Goal: Information Seeking & Learning: Learn about a topic

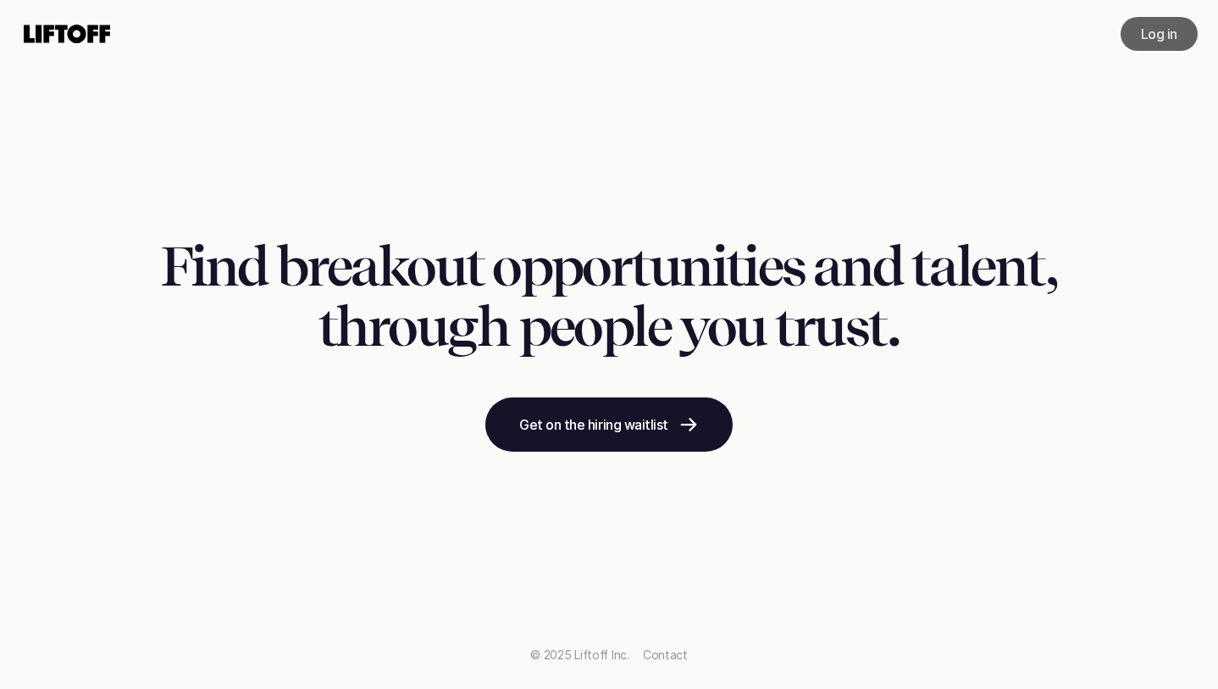
click at [1139, 39] on link "Log in" at bounding box center [1159, 34] width 77 height 34
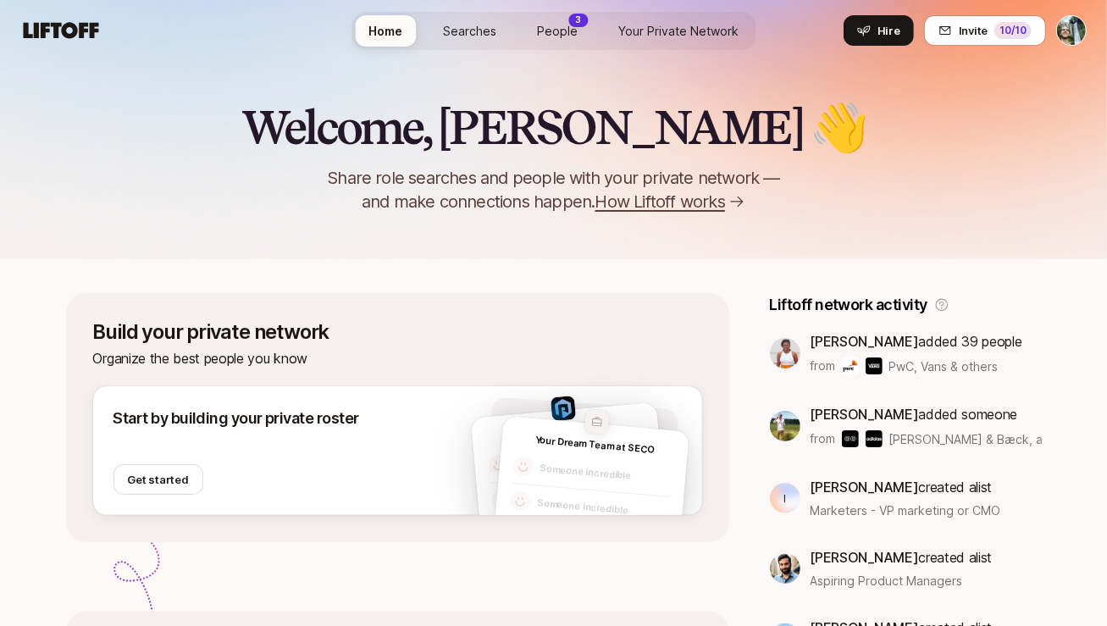
click at [479, 27] on span "Searches" at bounding box center [469, 31] width 53 height 18
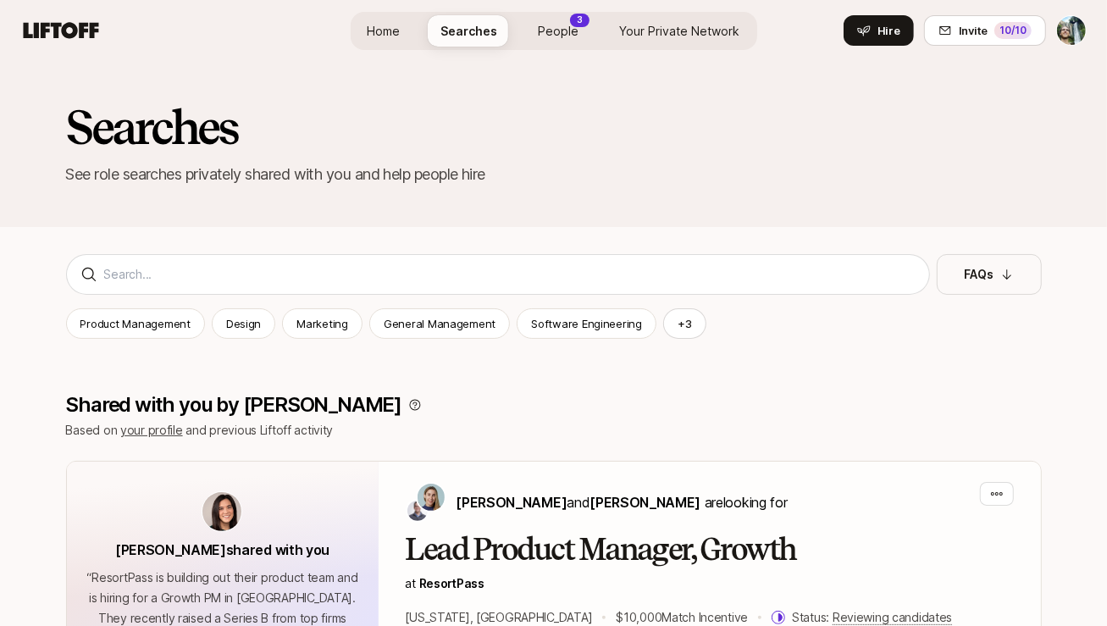
click at [574, 37] on span "People" at bounding box center [559, 31] width 41 height 18
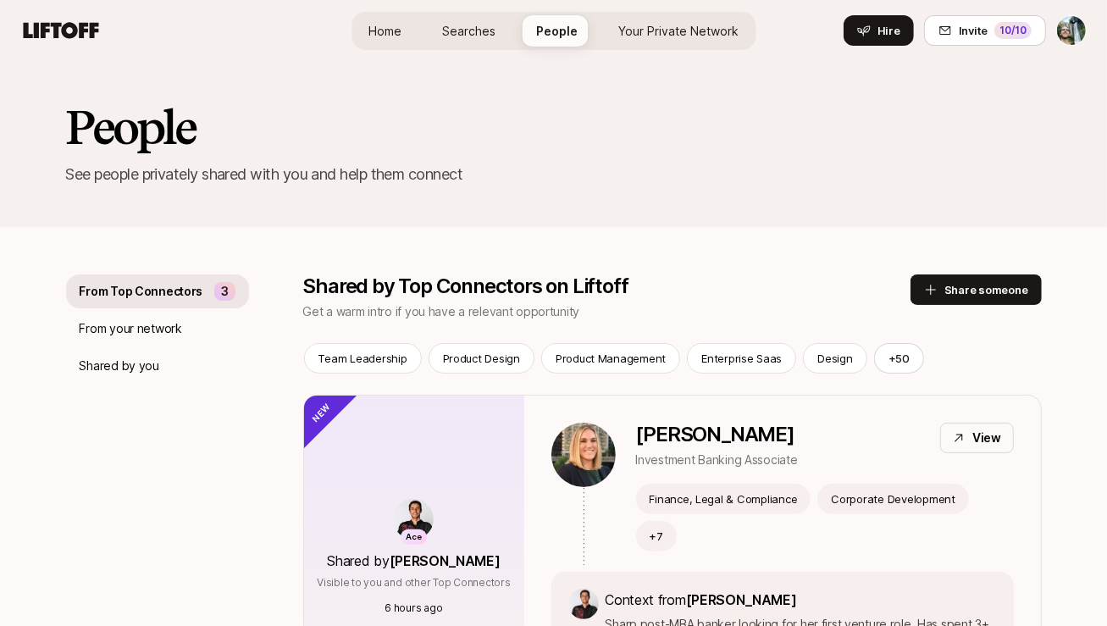
click at [651, 36] on span "Your Private Network" at bounding box center [678, 31] width 120 height 18
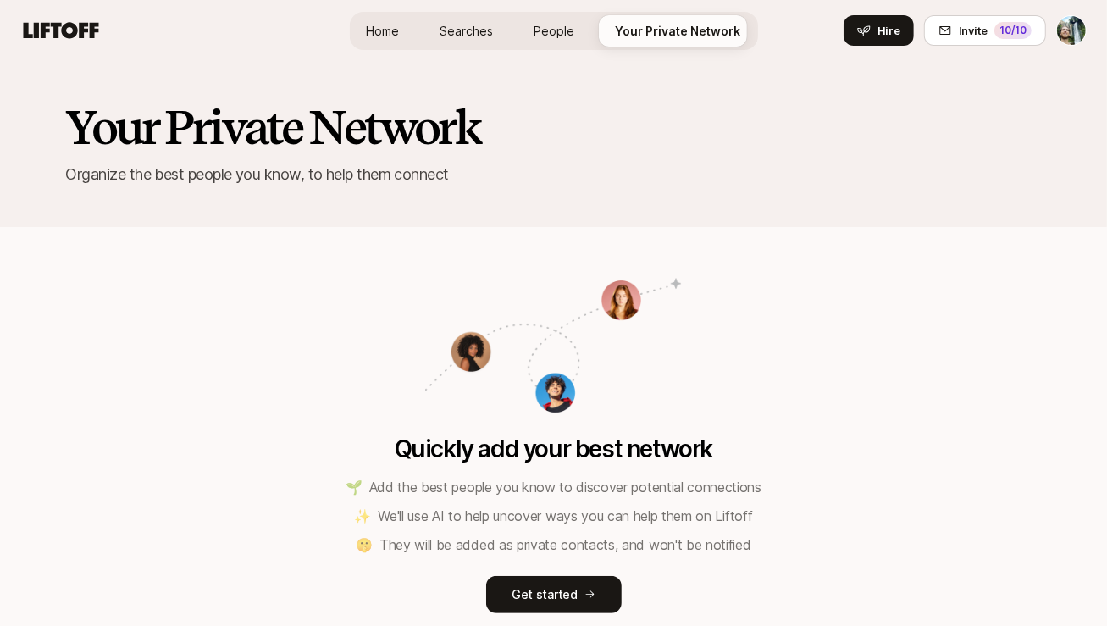
click at [557, 29] on span "People" at bounding box center [555, 31] width 41 height 18
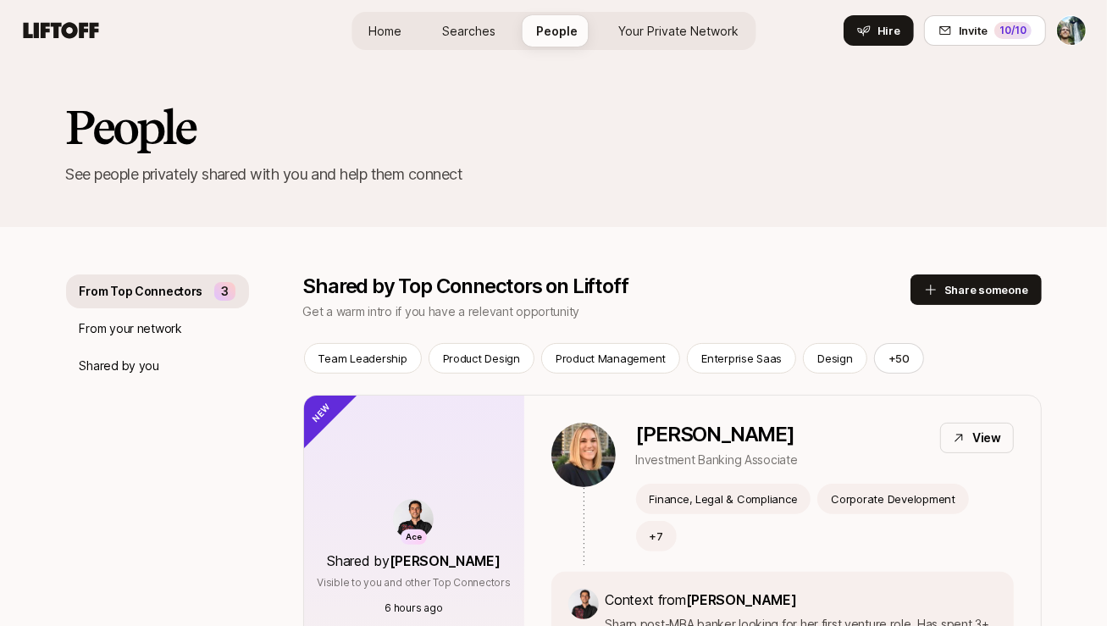
click at [395, 36] on span "Home" at bounding box center [385, 31] width 33 height 18
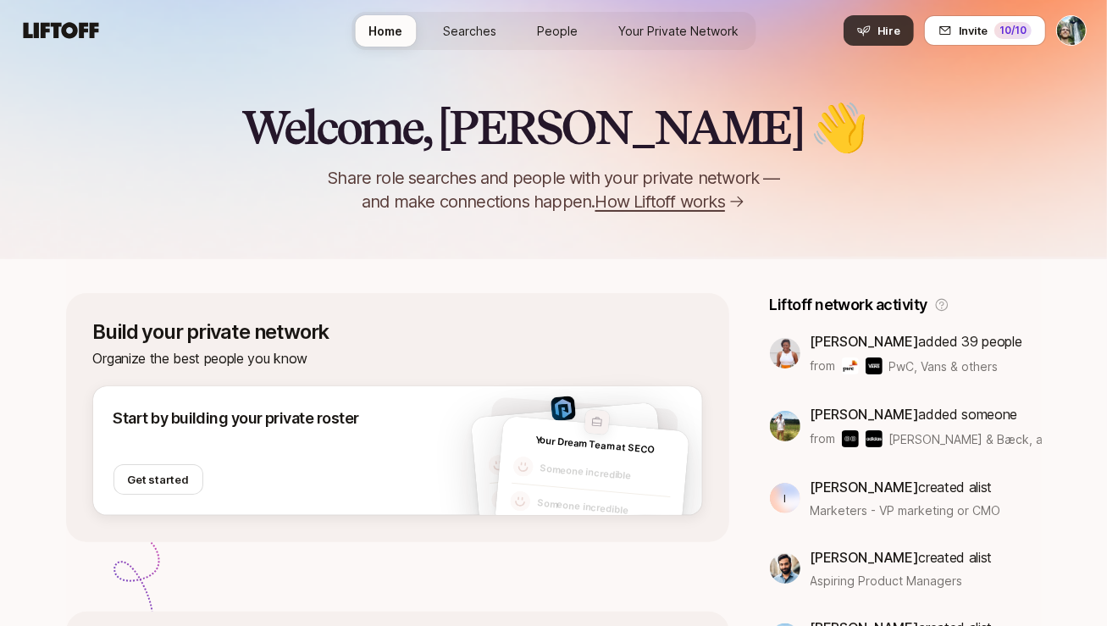
click at [868, 32] on icon at bounding box center [863, 31] width 13 height 10
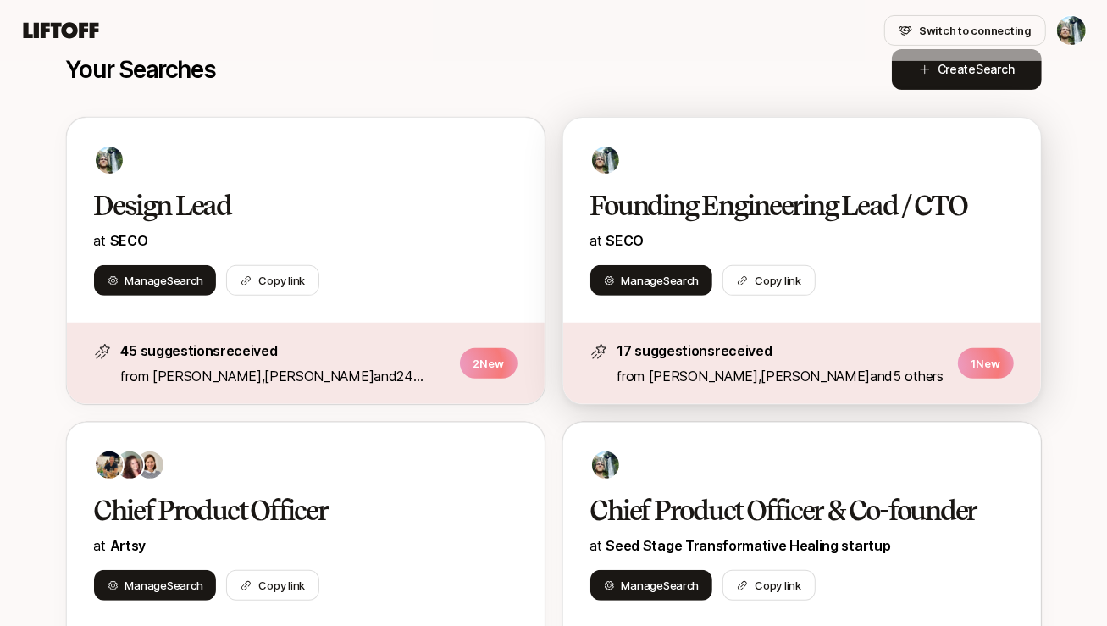
scroll to position [280, 0]
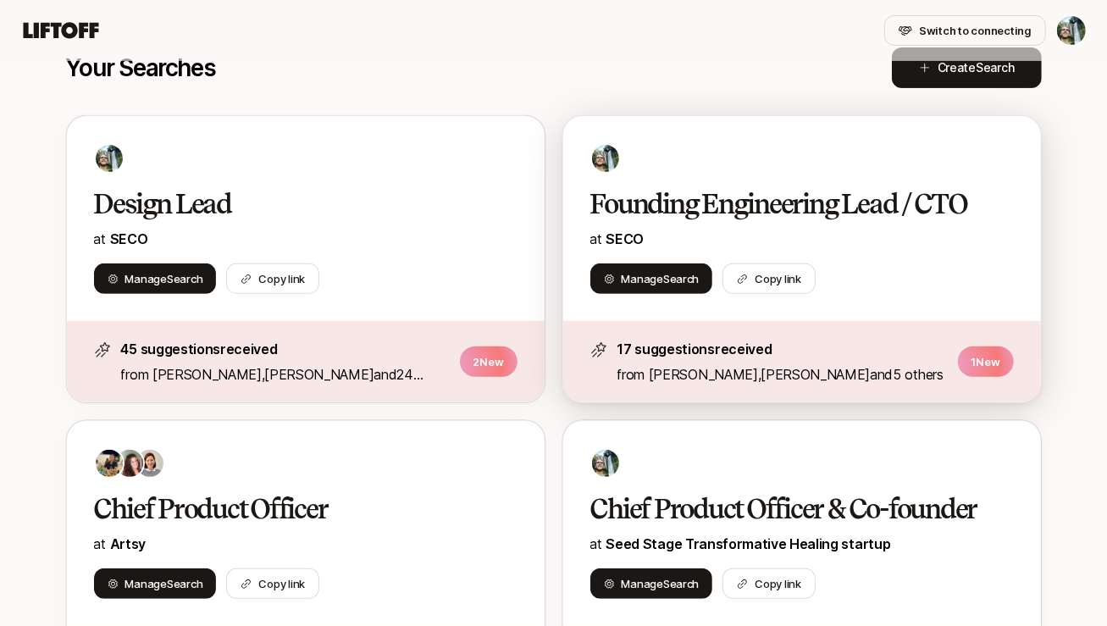
click at [893, 226] on div "Founding Engineering Lead / CTO at [GEOGRAPHIC_DATA]" at bounding box center [803, 218] width 424 height 63
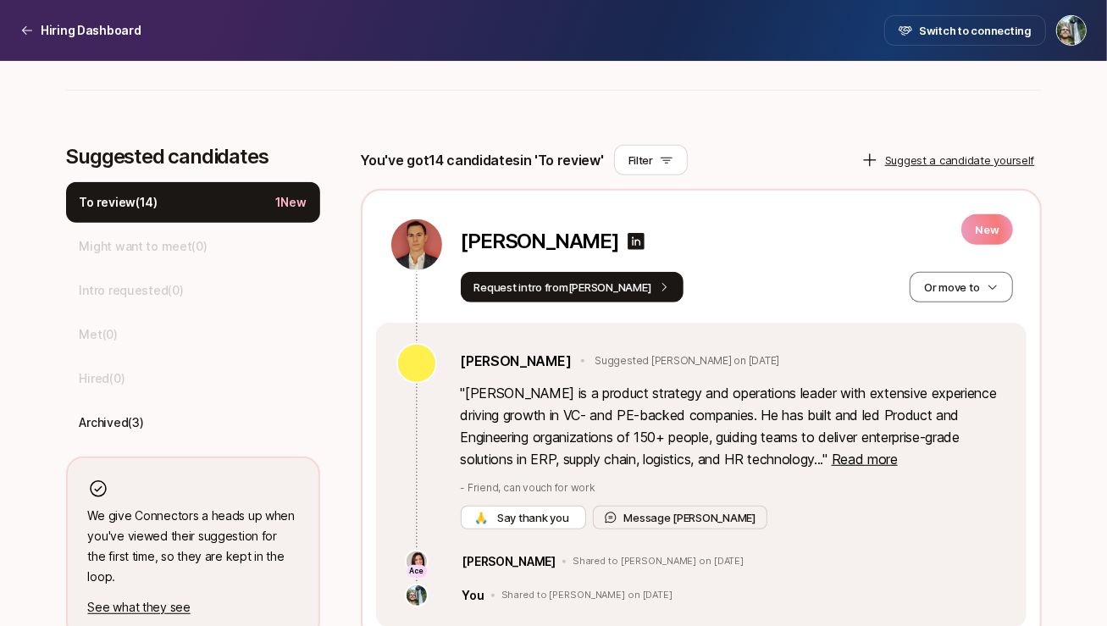
scroll to position [495, 0]
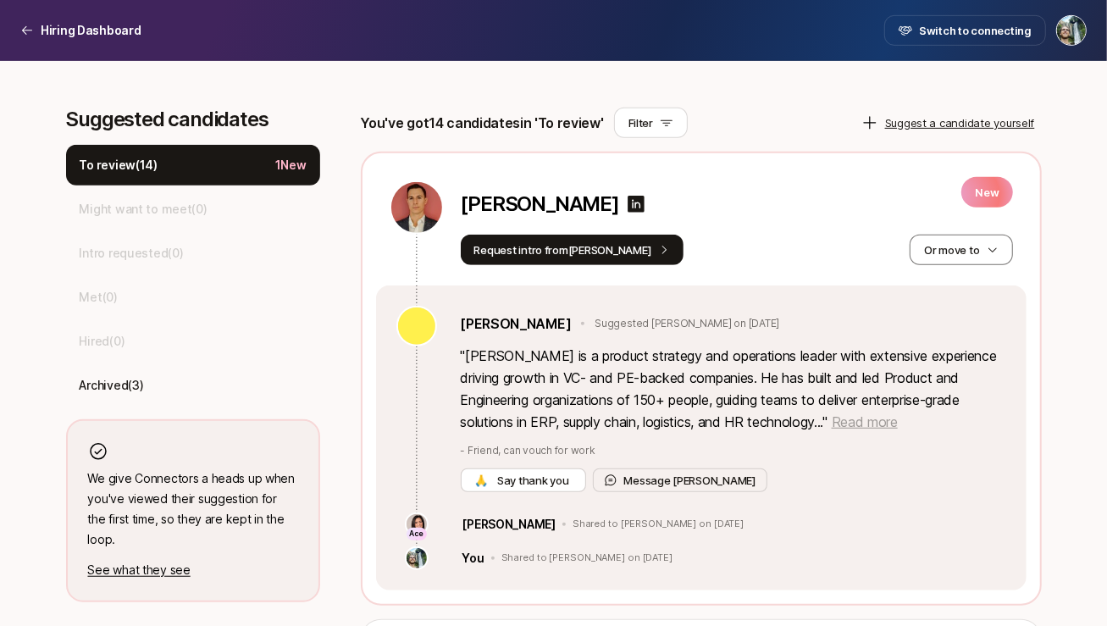
click at [832, 421] on span "Read more" at bounding box center [865, 421] width 66 height 17
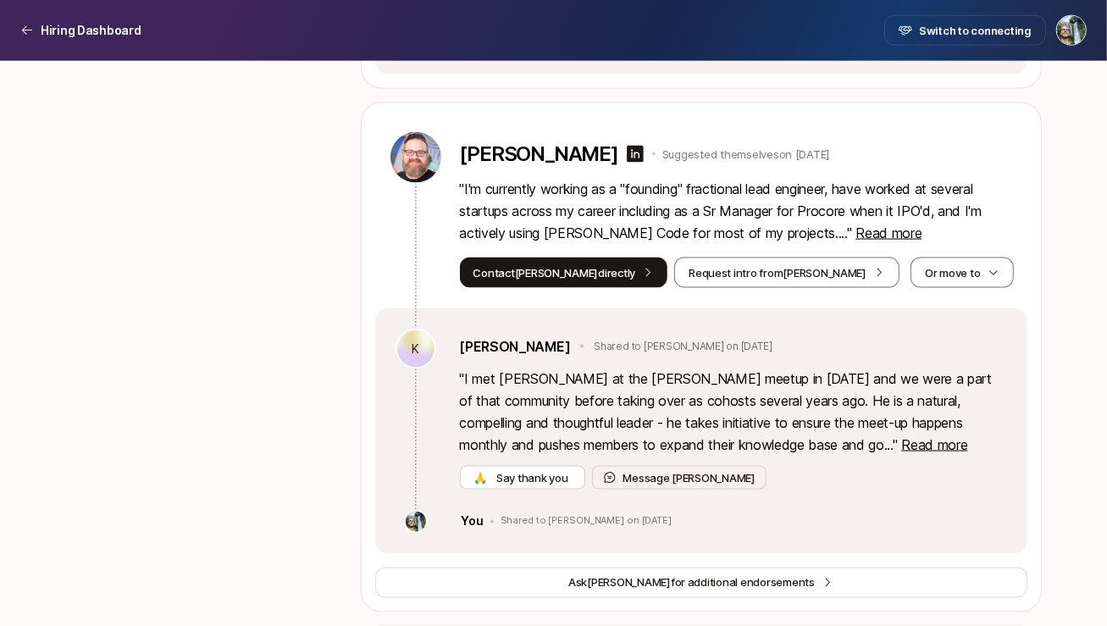
scroll to position [1523, 0]
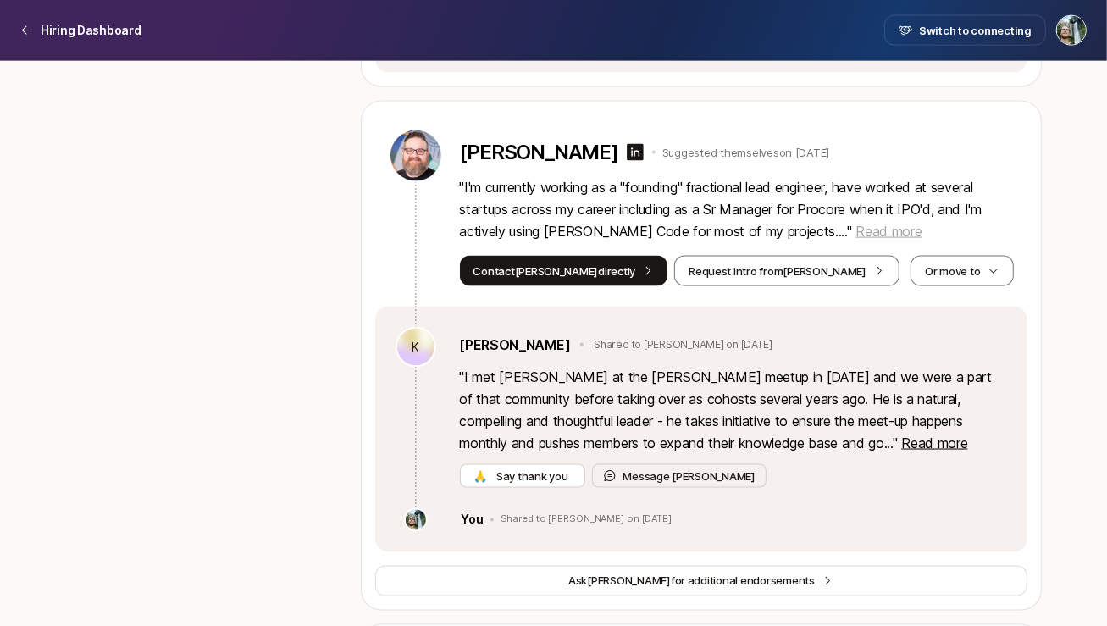
click at [856, 236] on span "Read more" at bounding box center [889, 231] width 66 height 17
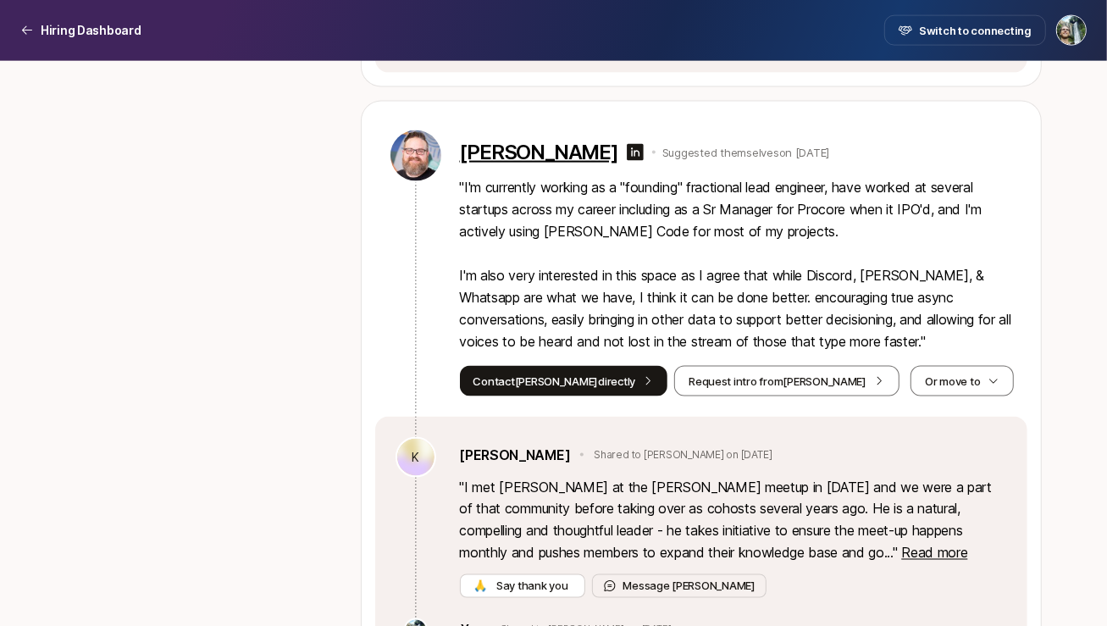
click at [560, 151] on p "[PERSON_NAME]" at bounding box center [539, 153] width 158 height 24
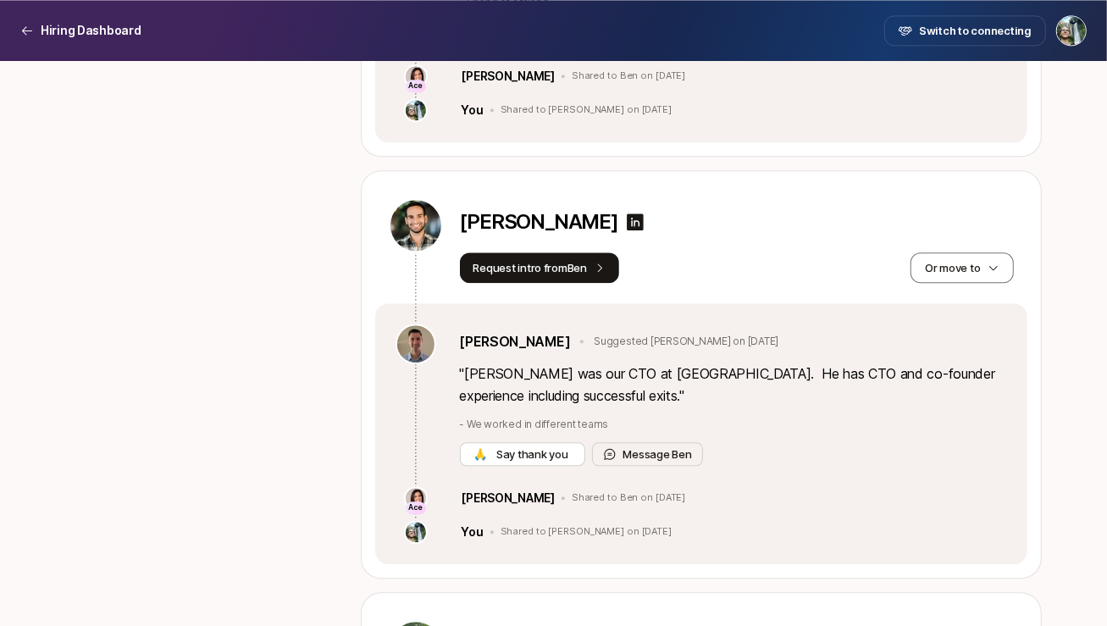
scroll to position [2494, 0]
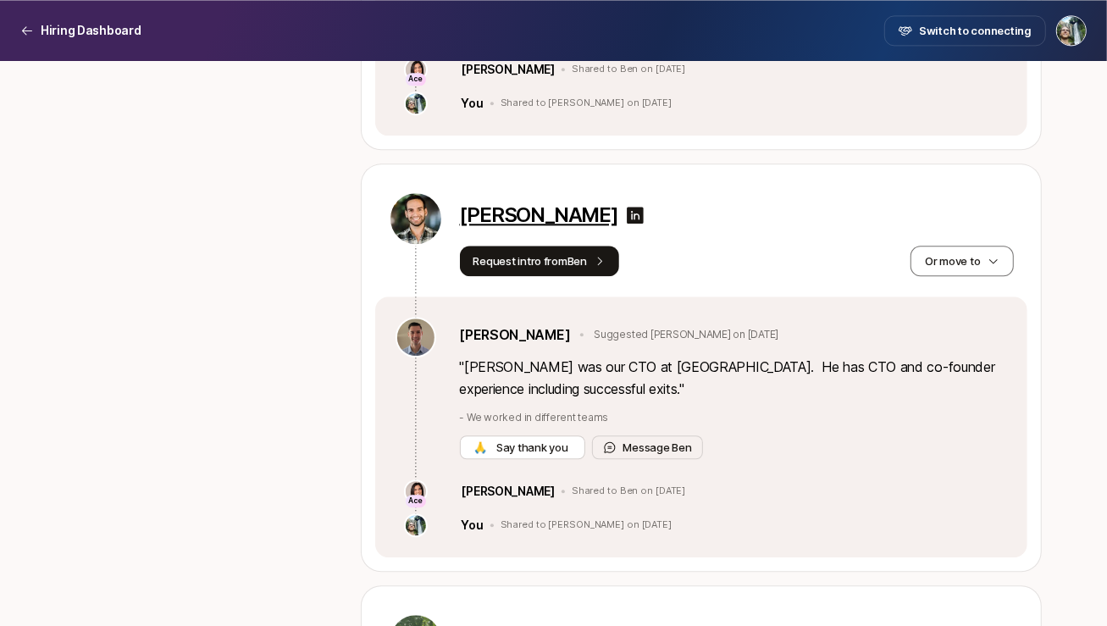
click at [552, 212] on p "[PERSON_NAME]" at bounding box center [539, 215] width 158 height 24
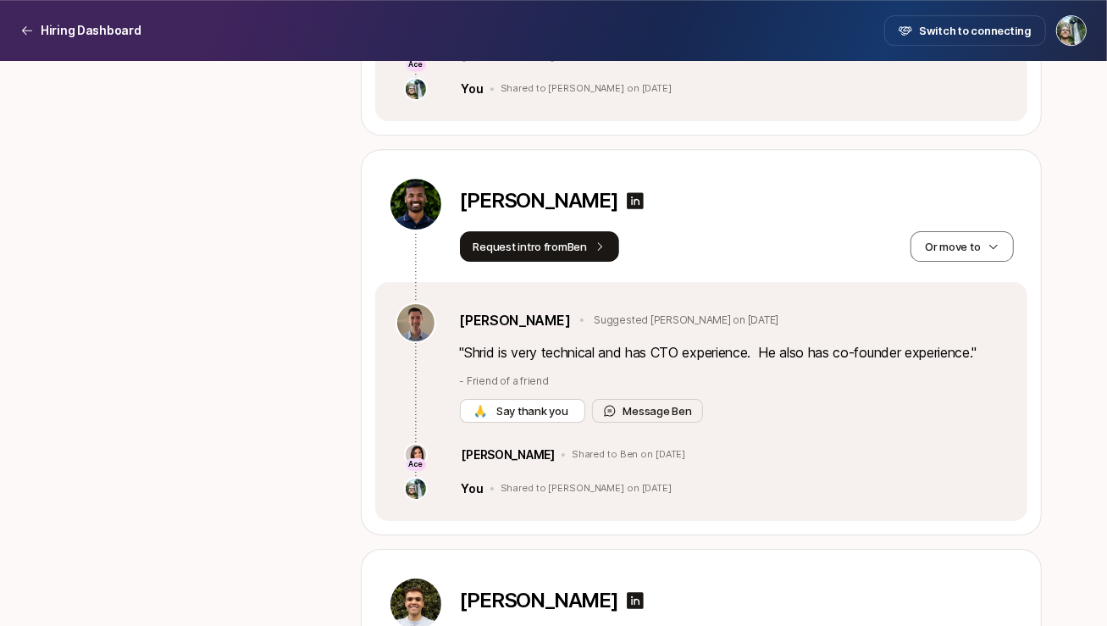
scroll to position [3348, 0]
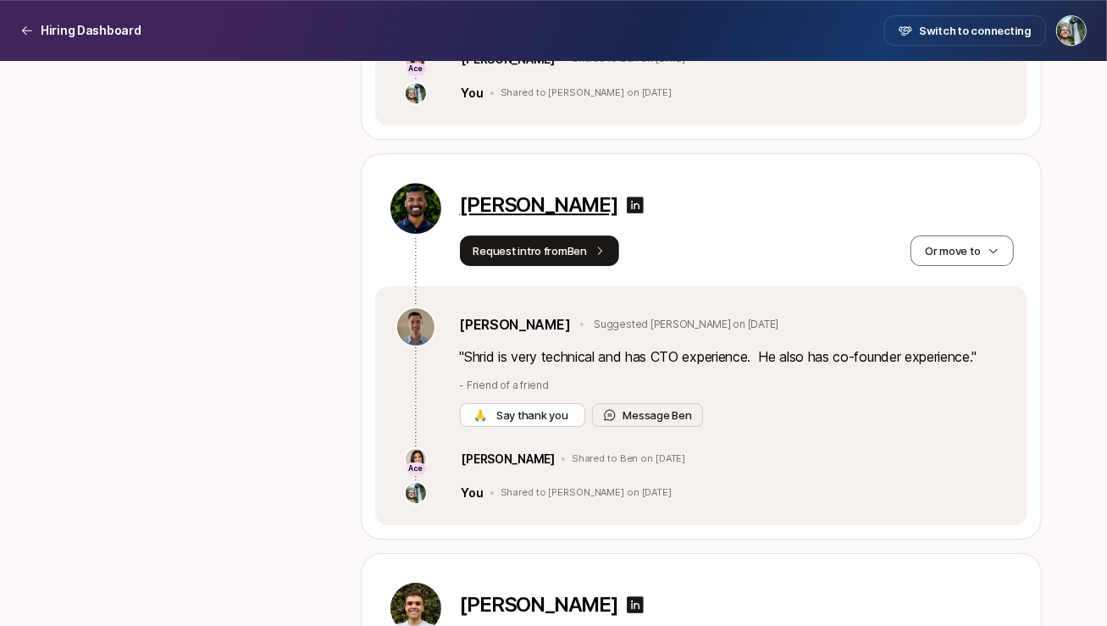
click at [576, 193] on p "[PERSON_NAME]" at bounding box center [539, 205] width 158 height 24
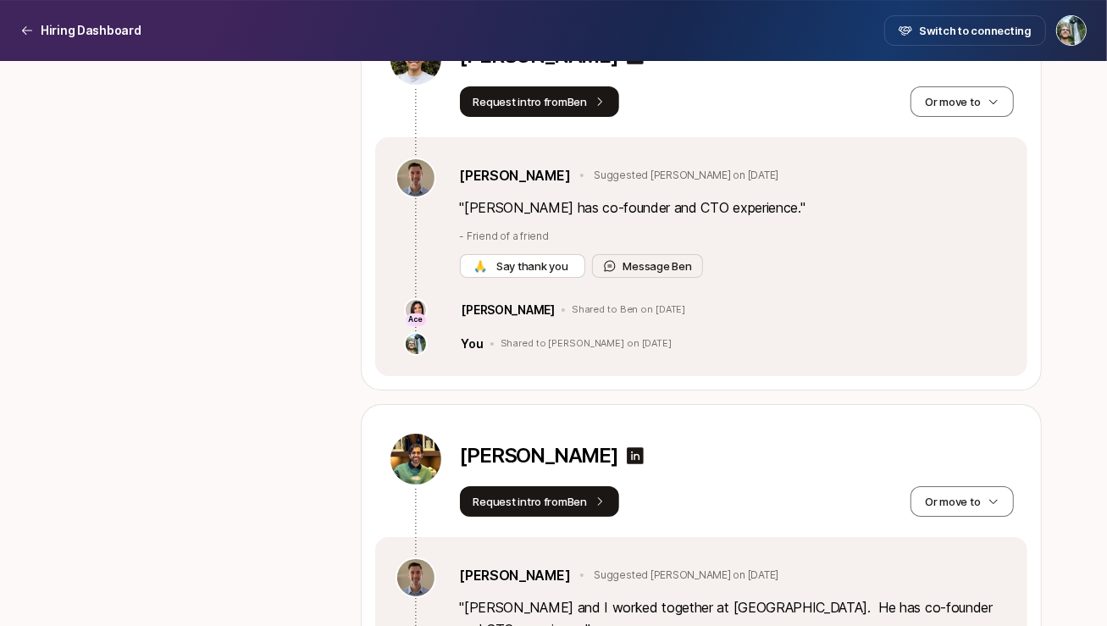
scroll to position [3856, 0]
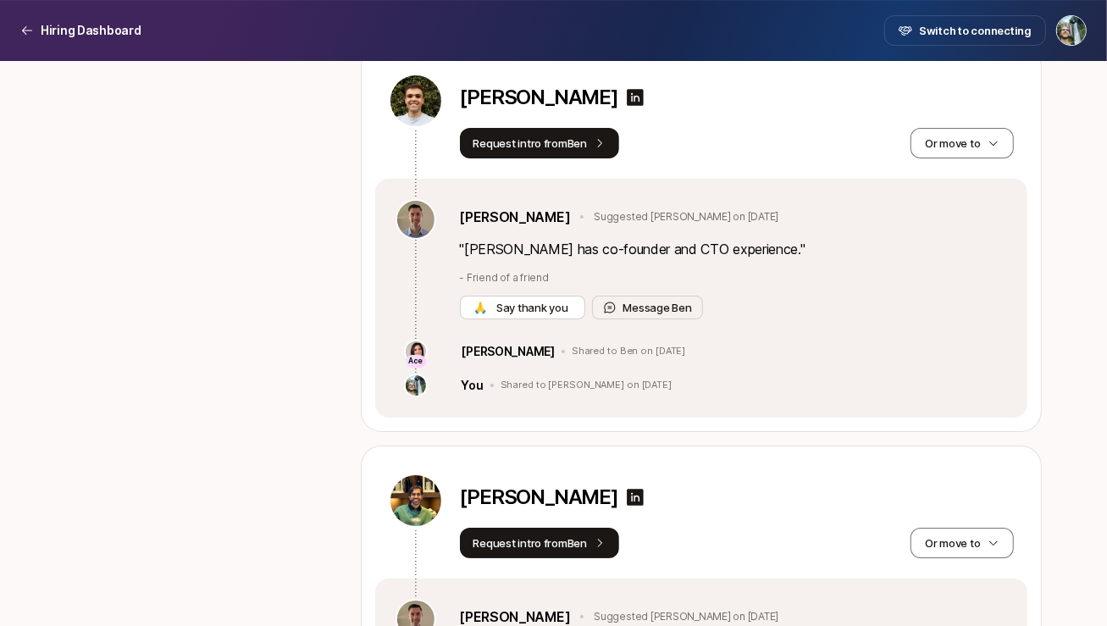
click at [860, 501] on div "[PERSON_NAME]" at bounding box center [737, 501] width 554 height 54
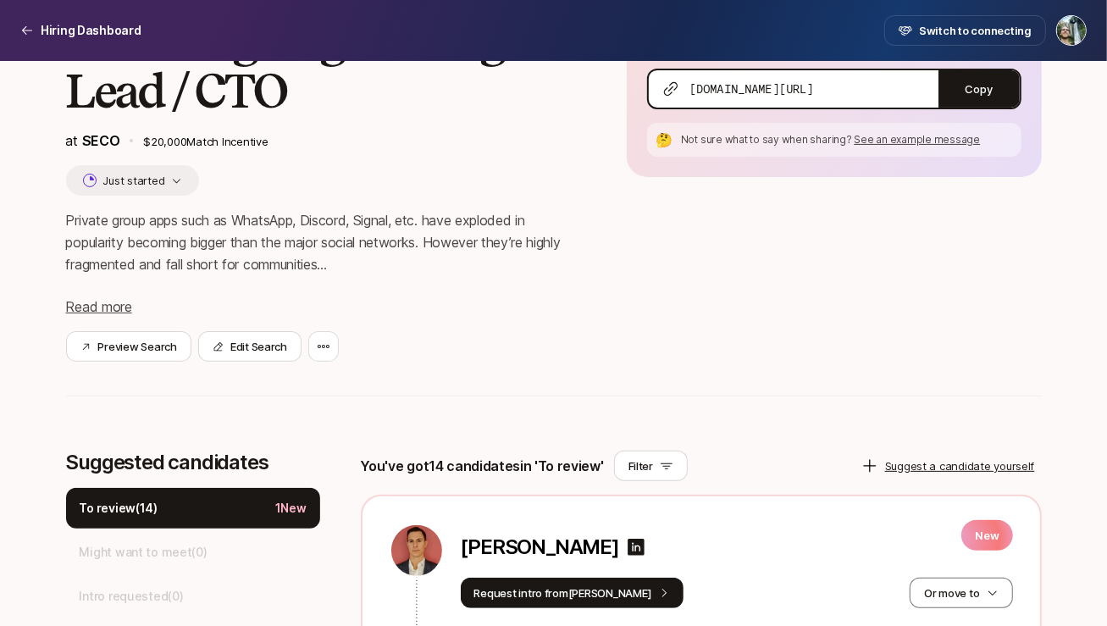
scroll to position [151, 0]
